Goal: Task Accomplishment & Management: Use online tool/utility

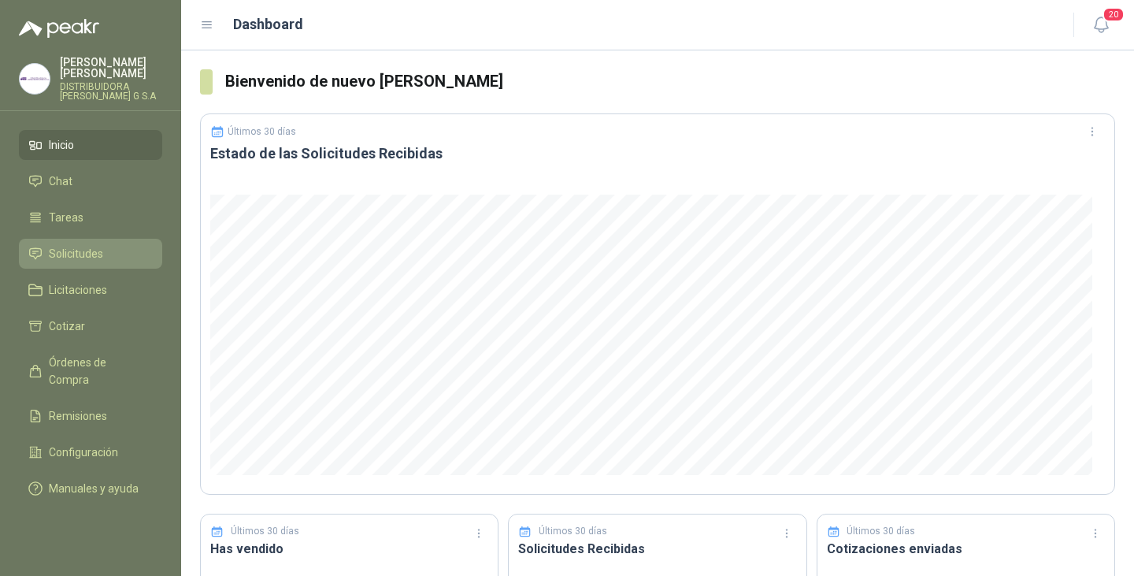
click at [92, 245] on span "Solicitudes" at bounding box center [76, 253] width 54 height 17
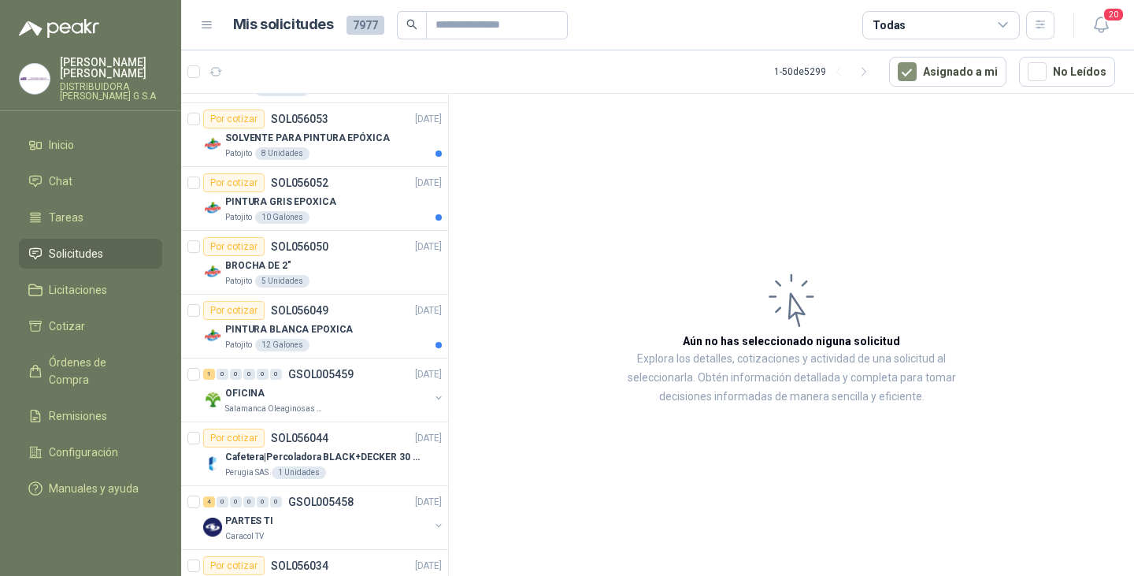
scroll to position [2441, 0]
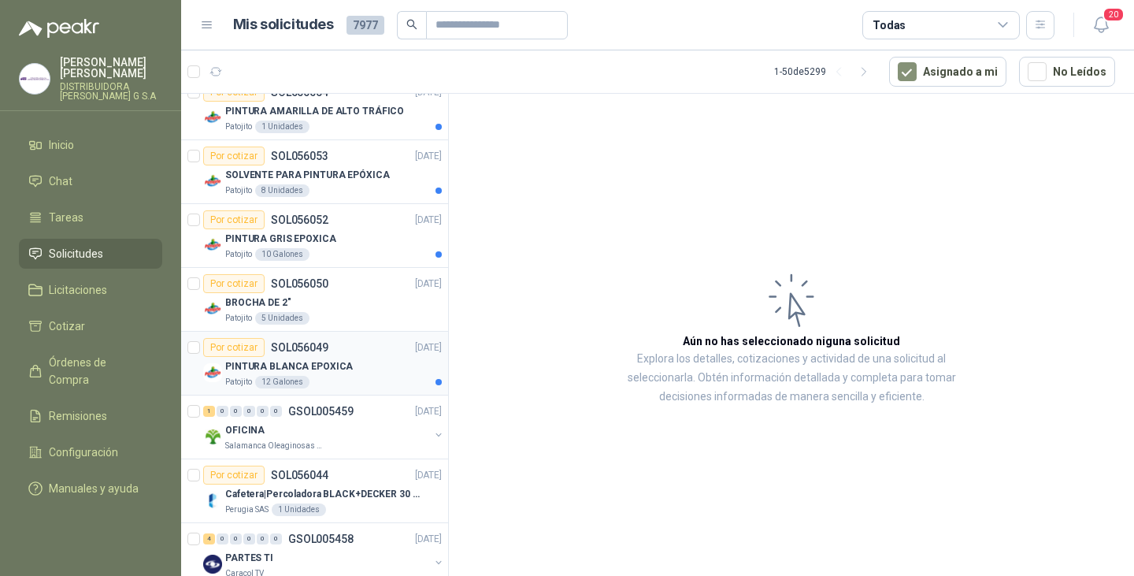
click at [337, 359] on p "PINTURA BLANCA EPOXICA" at bounding box center [289, 366] width 128 height 15
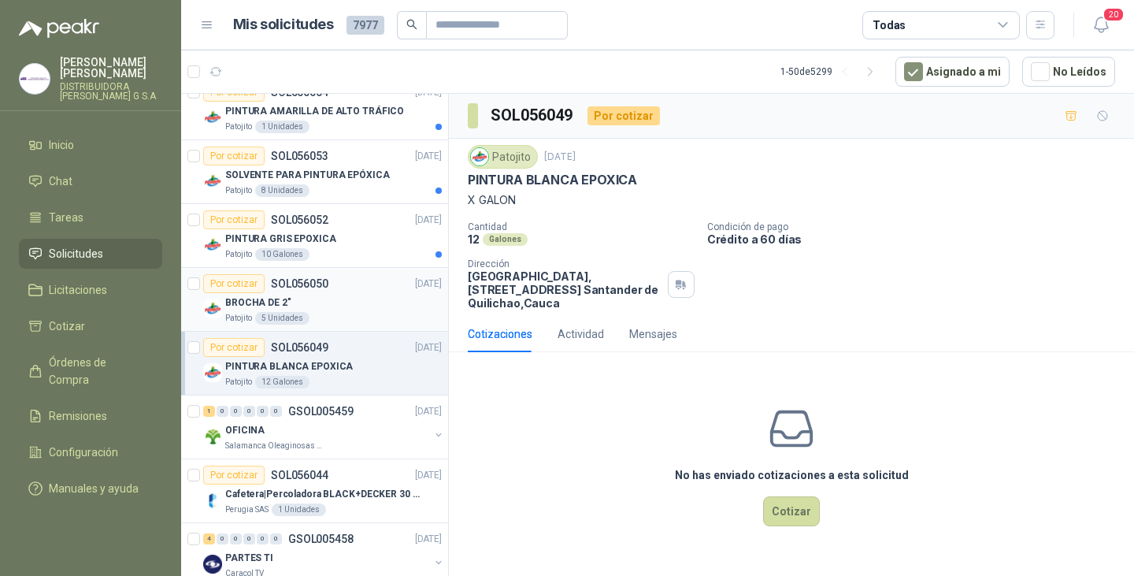
click at [284, 291] on div "Por cotizar SOL056050" at bounding box center [265, 283] width 125 height 19
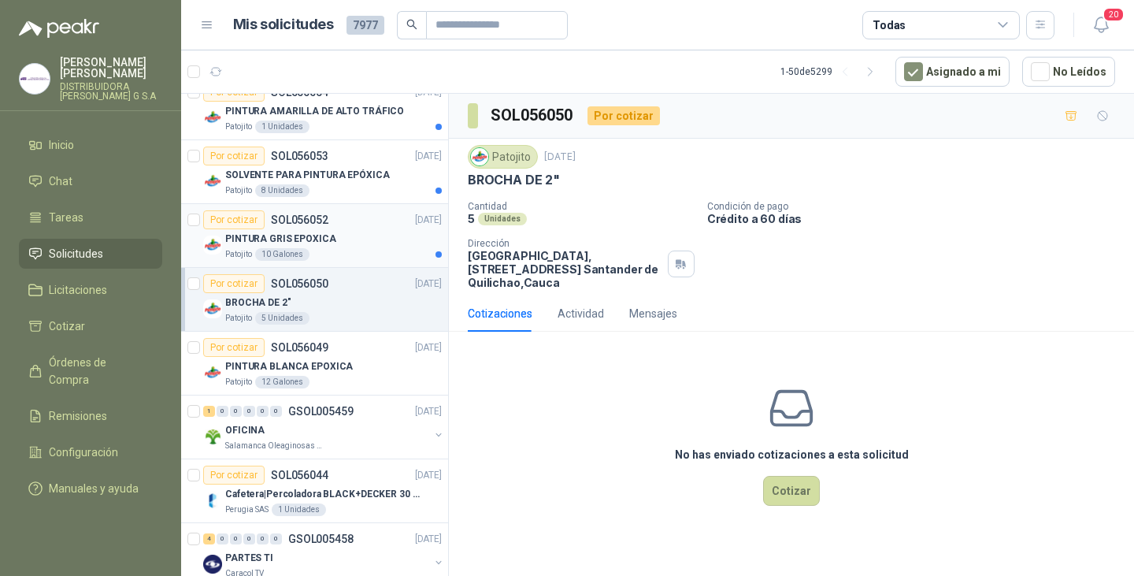
click at [329, 238] on div "PINTURA GRIS EPOXICA" at bounding box center [333, 238] width 217 height 19
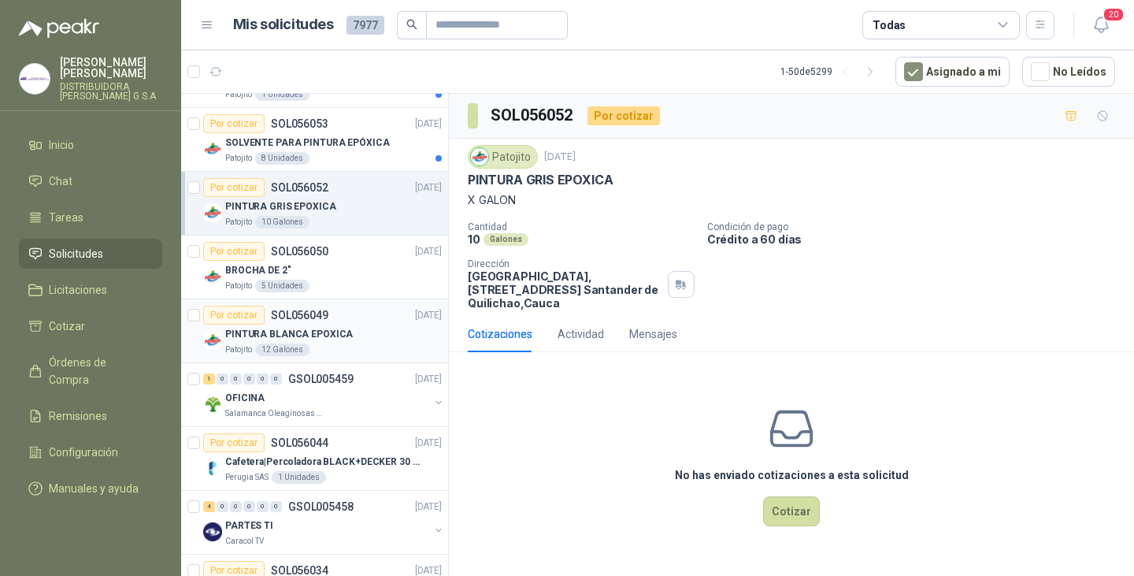
scroll to position [2441, 0]
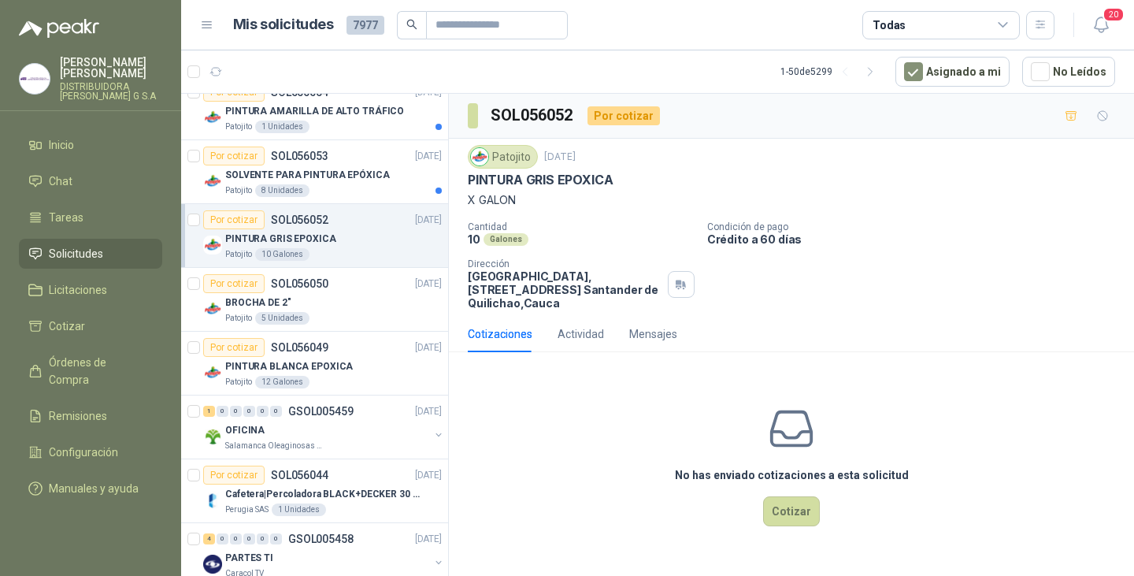
click at [334, 238] on div "PINTURA GRIS EPOXICA" at bounding box center [333, 238] width 217 height 19
click at [356, 166] on div "SOLVENTE PARA PINTURA EPÓXICA" at bounding box center [333, 174] width 217 height 19
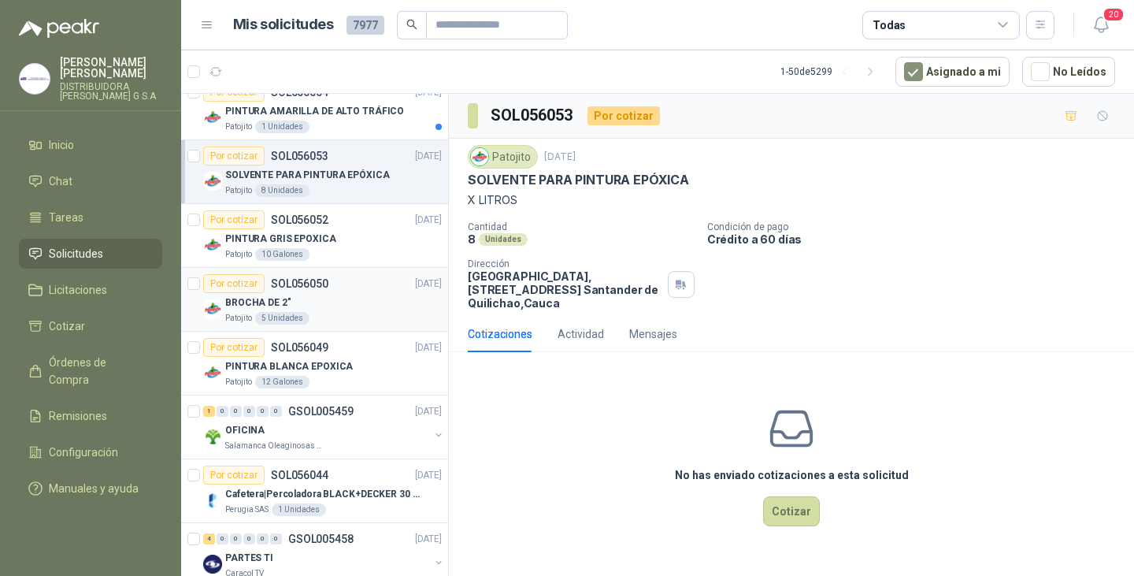
scroll to position [2363, 0]
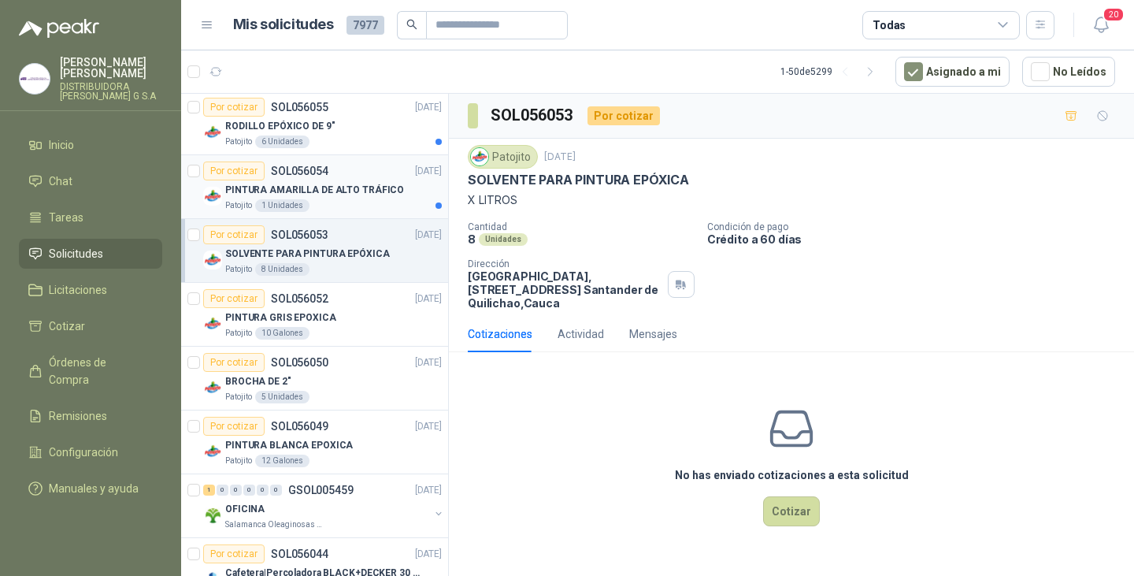
click at [342, 185] on p "PINTURA AMARILLA DE ALTO TRÁFICO" at bounding box center [314, 190] width 179 height 15
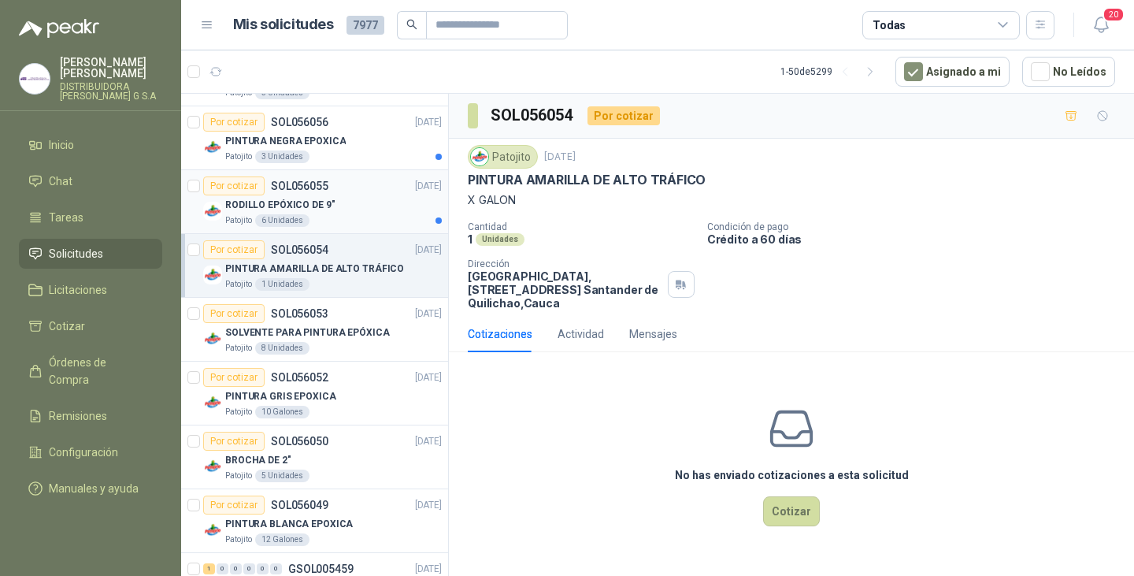
click at [322, 199] on p "RODILLO EPÓXICO DE 9"" at bounding box center [279, 205] width 109 height 15
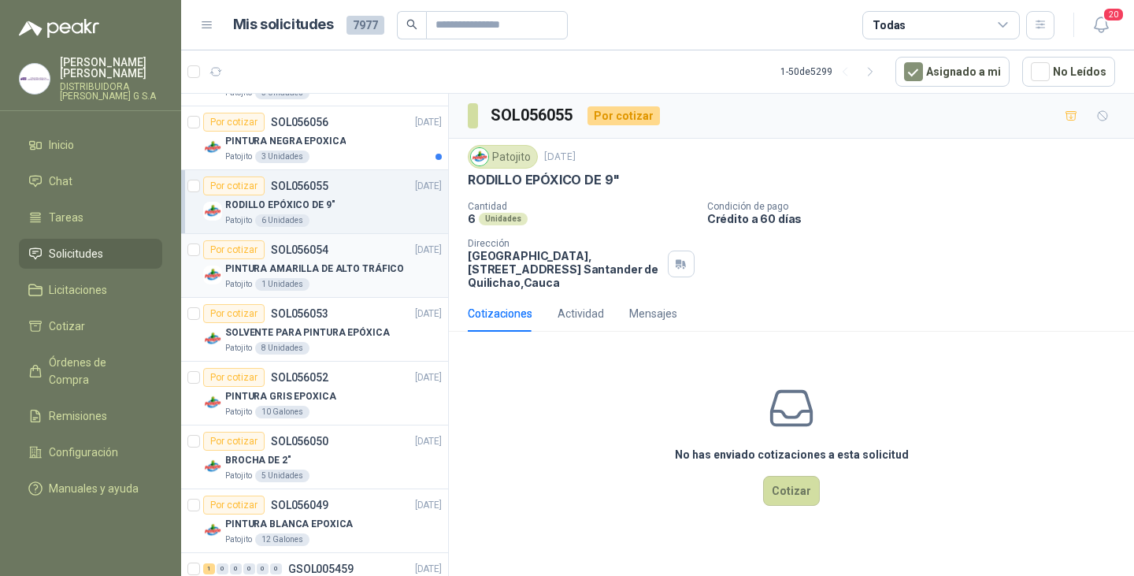
scroll to position [2205, 0]
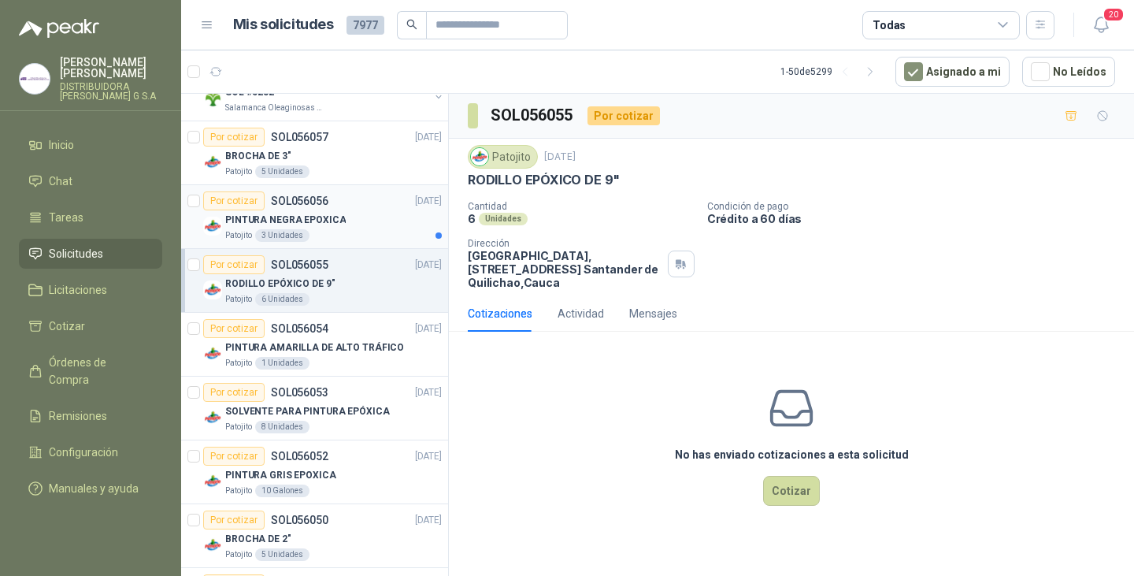
click at [329, 219] on p "PINTURA NEGRA EPOXICA" at bounding box center [285, 220] width 120 height 15
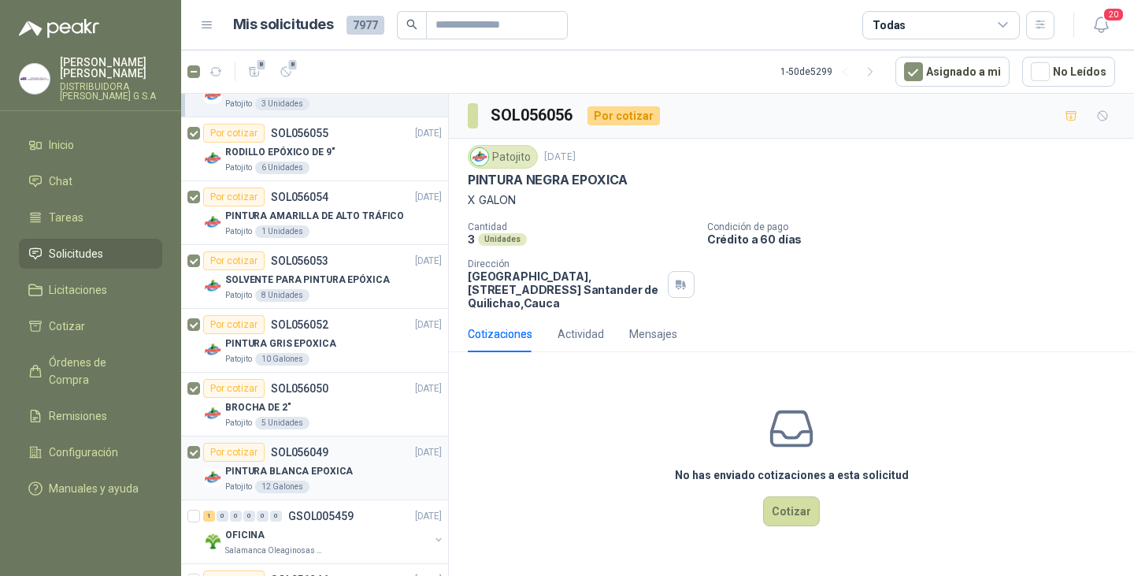
scroll to position [2363, 0]
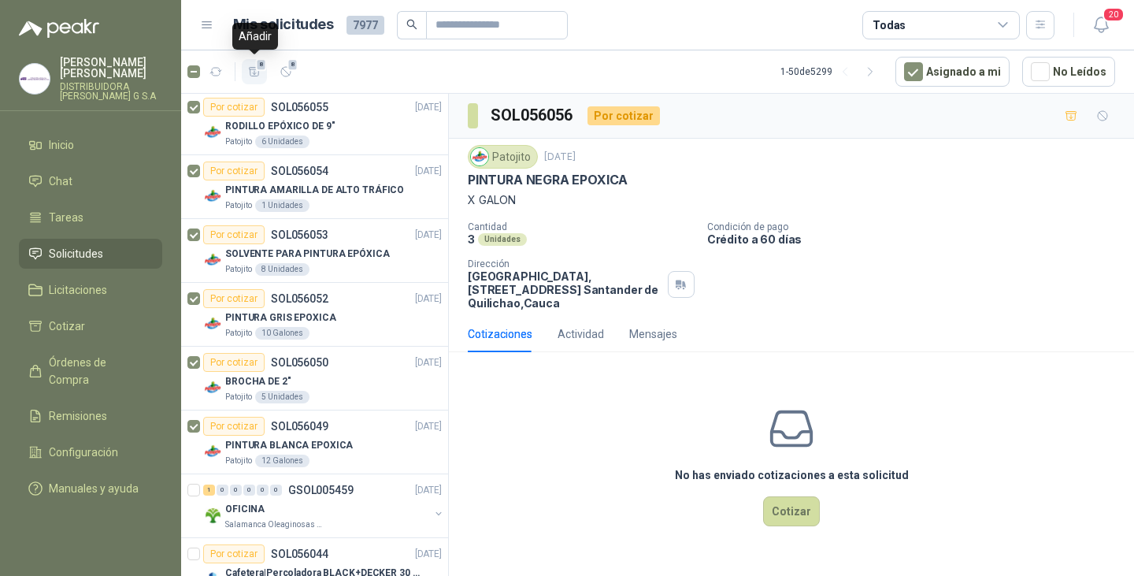
click at [250, 71] on icon "button" at bounding box center [254, 71] width 13 height 13
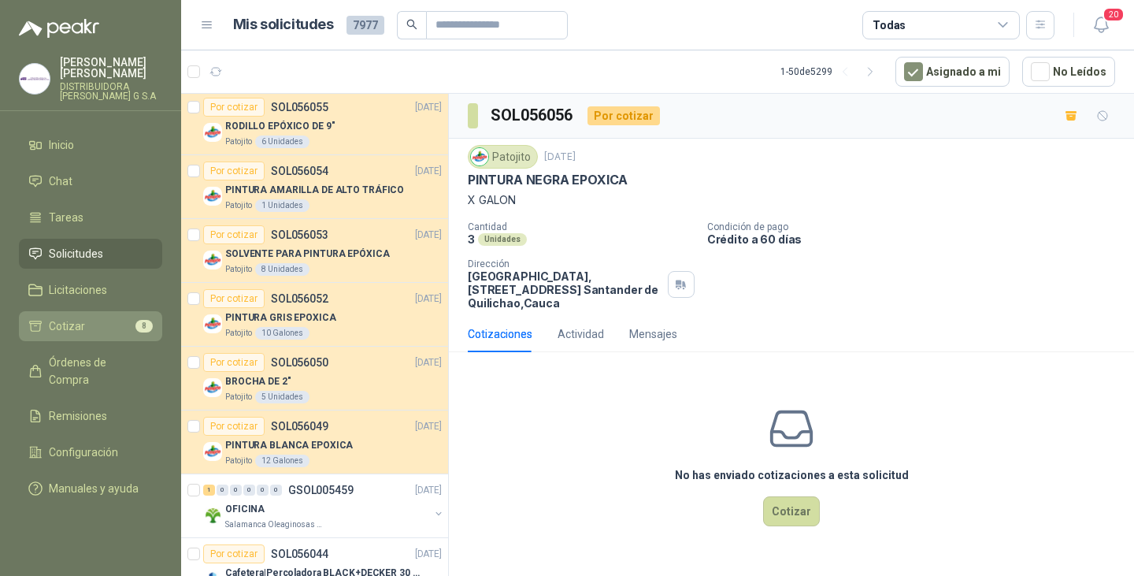
click at [86, 317] on li "Cotizar 8" at bounding box center [90, 325] width 124 height 17
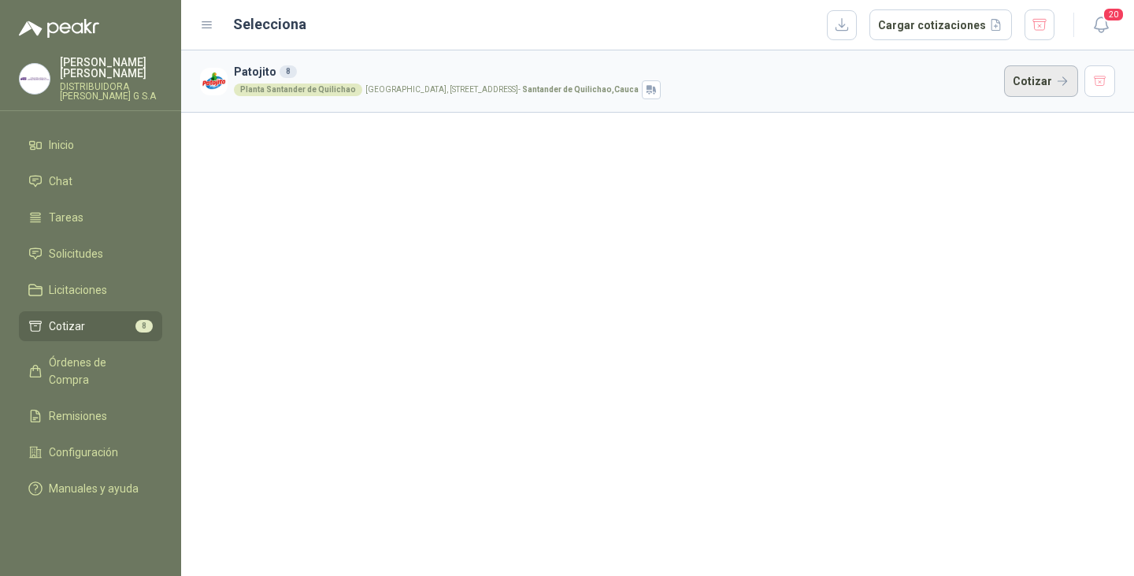
click at [1061, 76] on button "Cotizar" at bounding box center [1041, 81] width 74 height 32
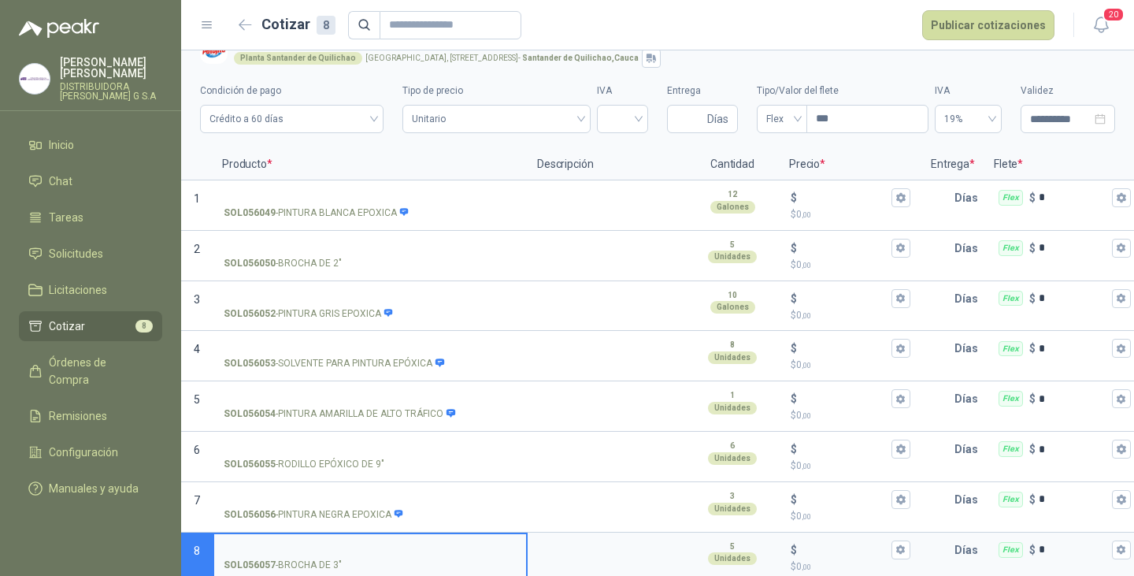
scroll to position [48, 0]
